Goal: Information Seeking & Learning: Learn about a topic

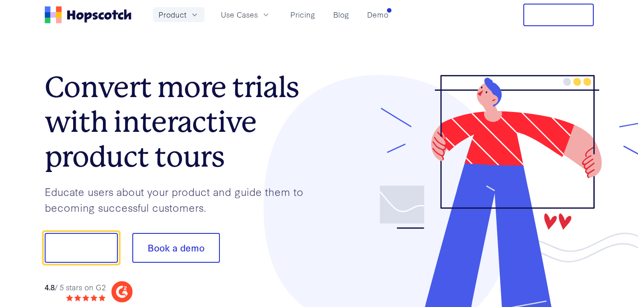
click at [186, 11] on button "Product" at bounding box center [178, 14] width 51 height 15
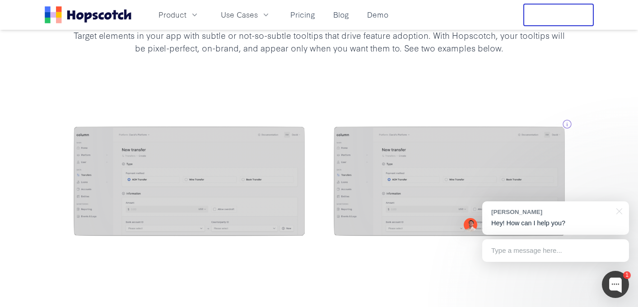
scroll to position [799, 0]
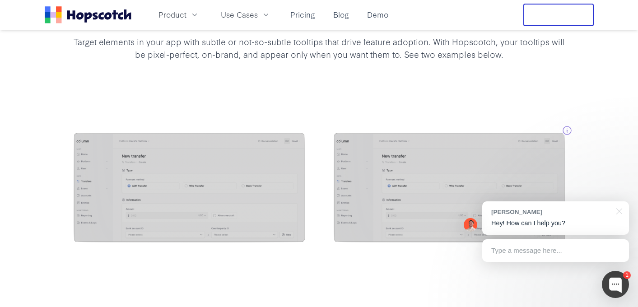
click at [560, 95] on div "There's a million and one ways to target and style tooltips with Hopscotch Targ…" at bounding box center [319, 16] width 638 height 162
click at [398, 78] on div "There's a million and one ways to target and style tooltips with Hopscotch Targ…" at bounding box center [319, 16] width 638 height 162
click at [397, 103] on div at bounding box center [319, 189] width 638 height 184
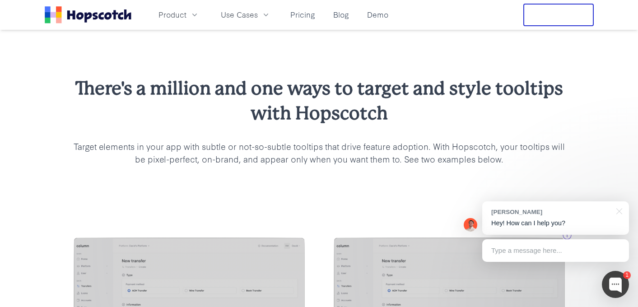
scroll to position [801, 0]
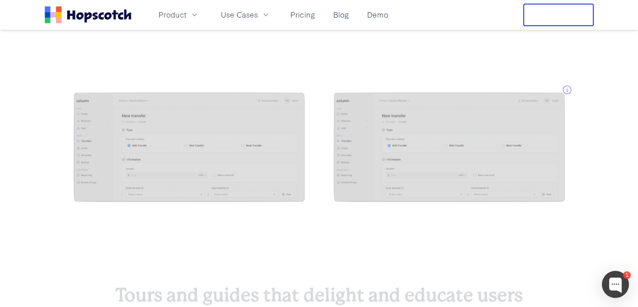
scroll to position [843, 0]
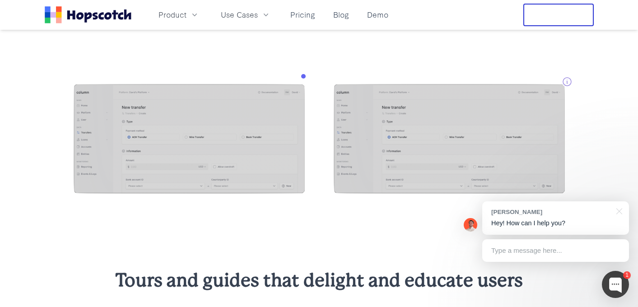
scroll to position [823, 0]
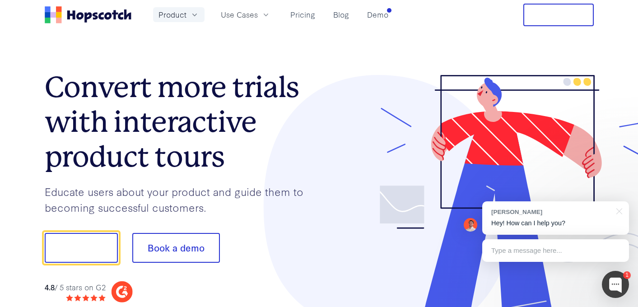
click at [190, 17] on icon "button" at bounding box center [194, 14] width 9 height 9
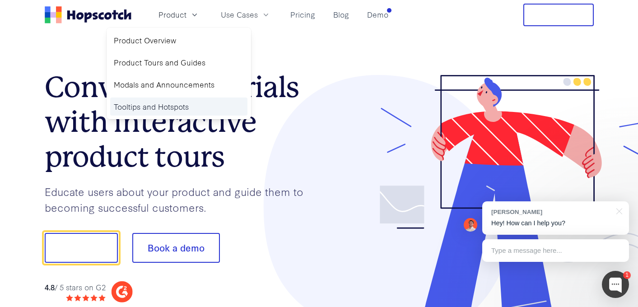
click at [149, 105] on link "Tooltips and Hotspots" at bounding box center [178, 107] width 137 height 19
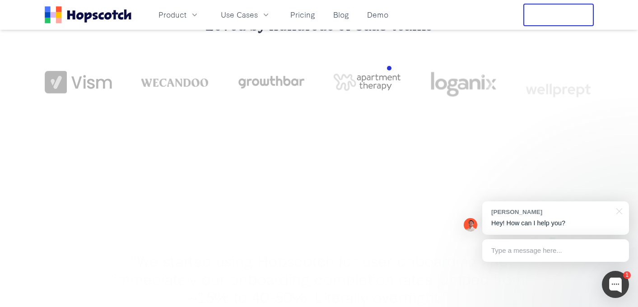
scroll to position [369, 0]
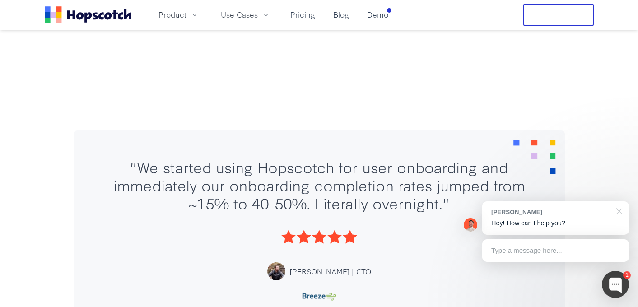
click at [620, 211] on div at bounding box center [617, 210] width 23 height 19
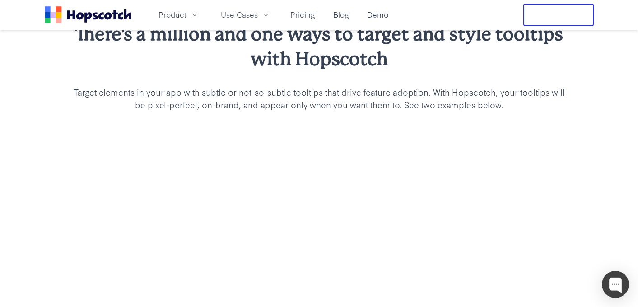
scroll to position [768, 0]
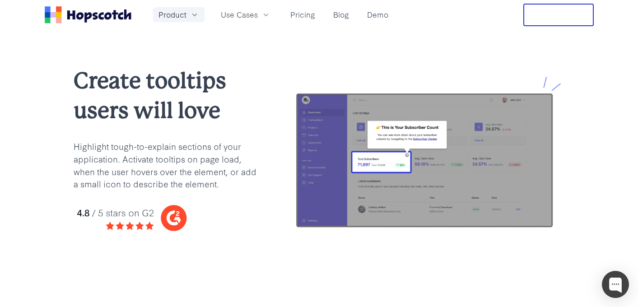
click at [187, 16] on button "Product" at bounding box center [178, 14] width 51 height 15
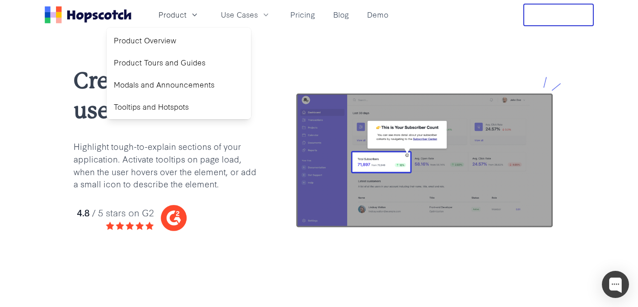
click at [104, 33] on div "Create tooltips users will love Highlight tough-to-explain sections of your app…" at bounding box center [319, 156] width 638 height 252
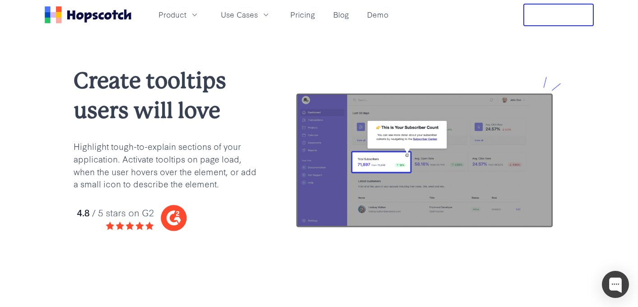
click at [104, 20] on icon "Home" at bounding box center [88, 14] width 87 height 17
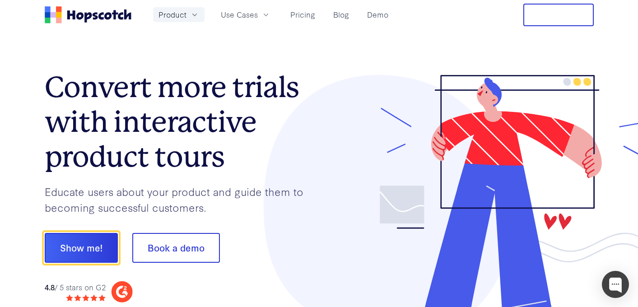
click at [186, 14] on span "Product" at bounding box center [172, 14] width 28 height 11
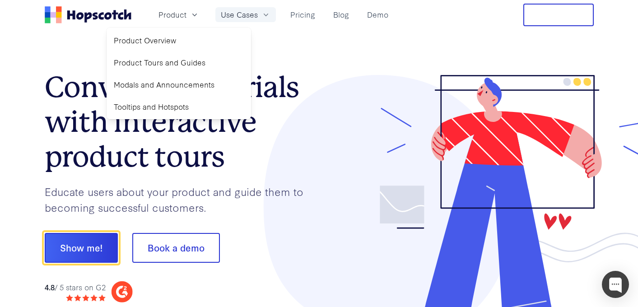
click at [266, 15] on icon "button" at bounding box center [265, 14] width 9 height 9
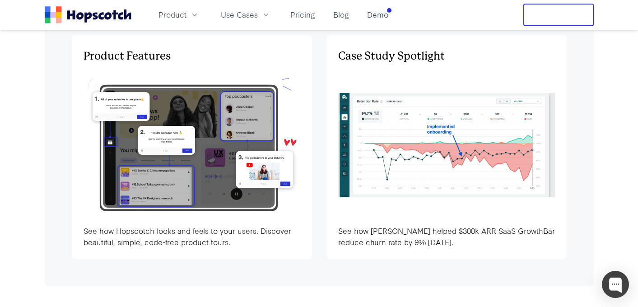
scroll to position [2833, 0]
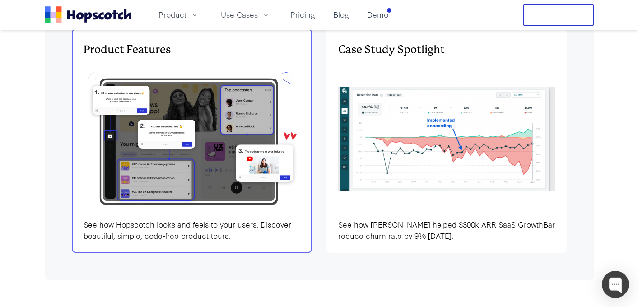
click at [227, 136] on img at bounding box center [192, 139] width 217 height 146
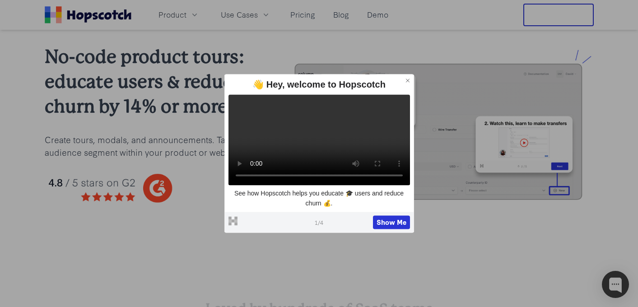
scroll to position [170, 0]
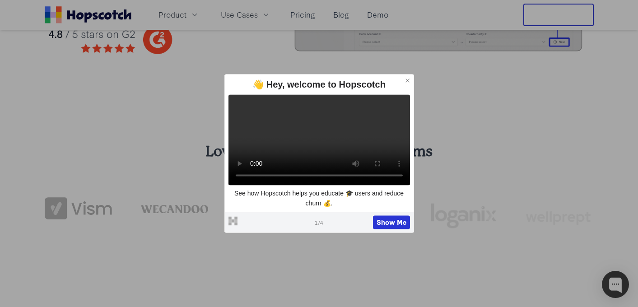
click at [405, 77] on icon at bounding box center [407, 80] width 6 height 6
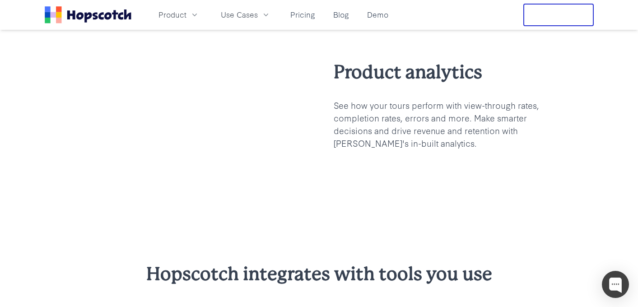
scroll to position [2229, 0]
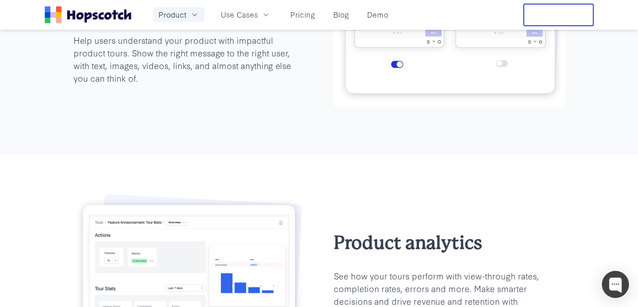
click at [187, 22] on button "Product" at bounding box center [178, 14] width 51 height 15
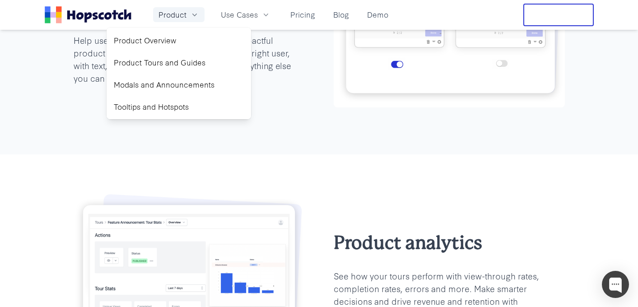
click at [197, 18] on icon "button" at bounding box center [194, 14] width 9 height 9
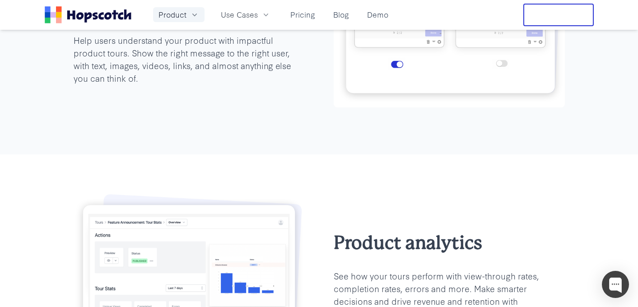
click at [197, 18] on icon "button" at bounding box center [194, 14] width 9 height 9
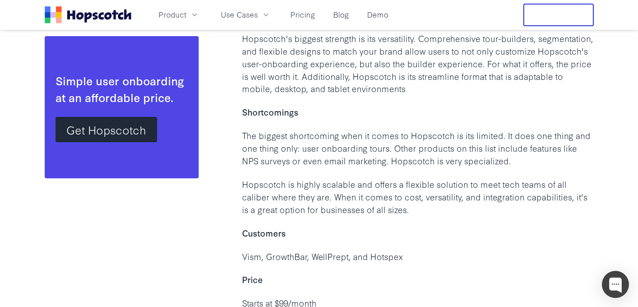
scroll to position [1654, 0]
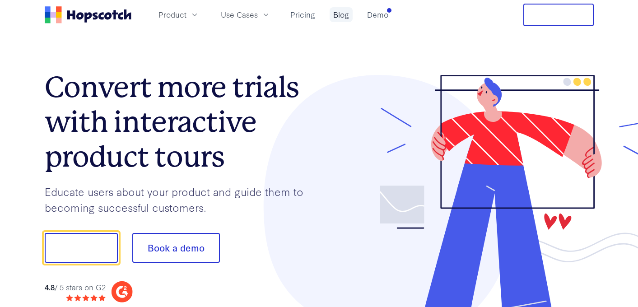
click at [330, 9] on link "Blog" at bounding box center [341, 14] width 23 height 15
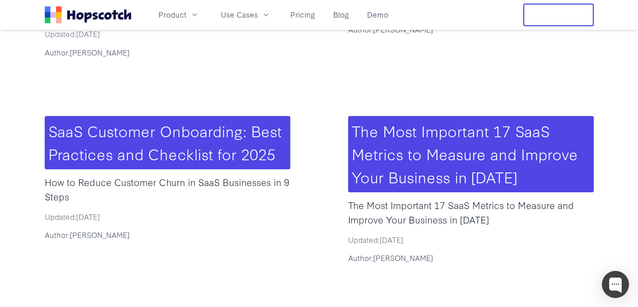
scroll to position [402, 0]
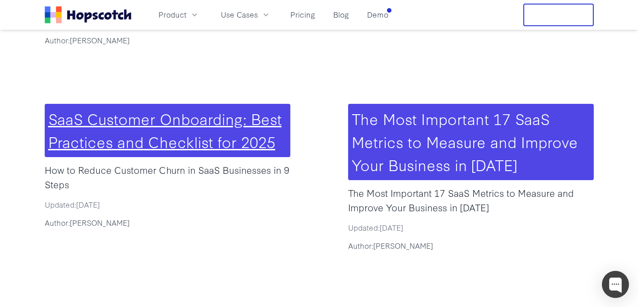
click at [203, 107] on link "SaaS Customer Onboarding: Best Practices and Checklist for 2025" at bounding box center [164, 129] width 233 height 45
